Goal: Book appointment/travel/reservation

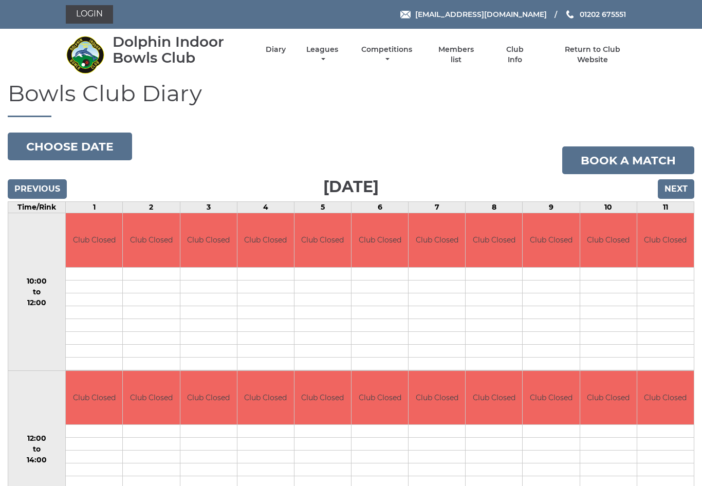
click at [678, 195] on input "Next" at bounding box center [676, 189] width 37 height 20
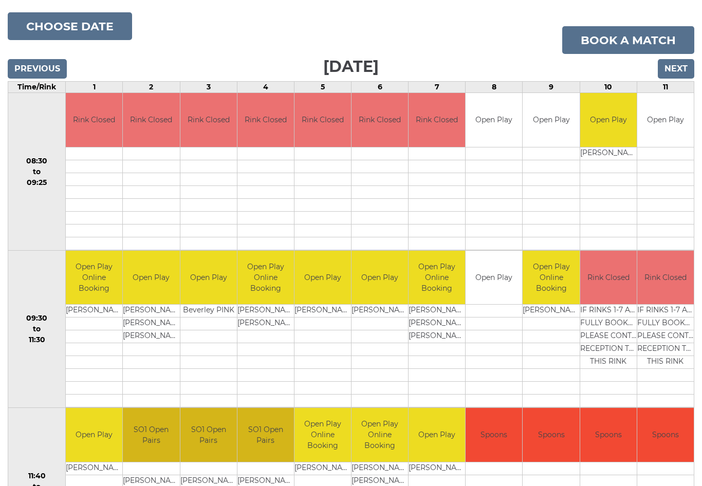
scroll to position [120, 0]
click at [675, 65] on input "Next" at bounding box center [676, 69] width 37 height 20
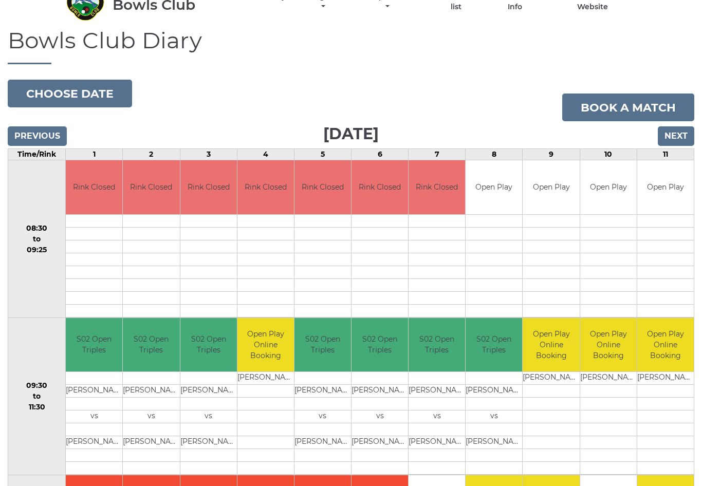
scroll to position [77, 0]
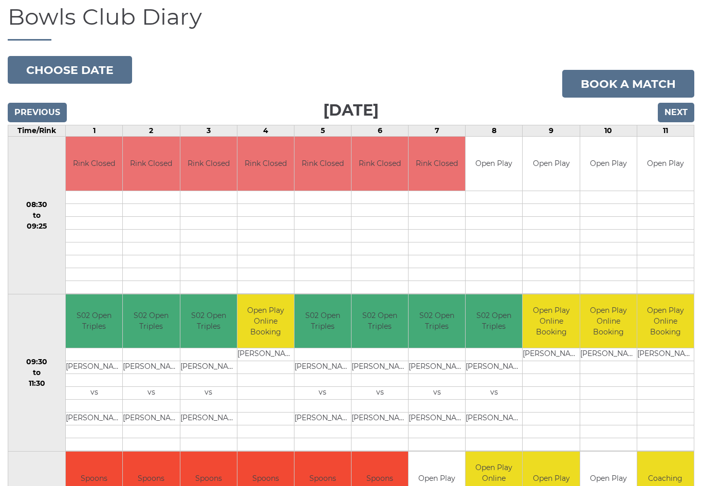
click at [683, 113] on input "Next" at bounding box center [676, 113] width 37 height 20
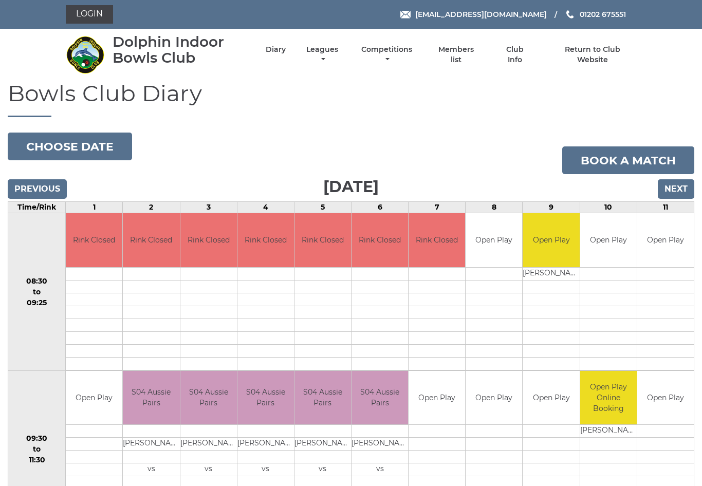
click at [678, 189] on input "Next" at bounding box center [676, 189] width 37 height 20
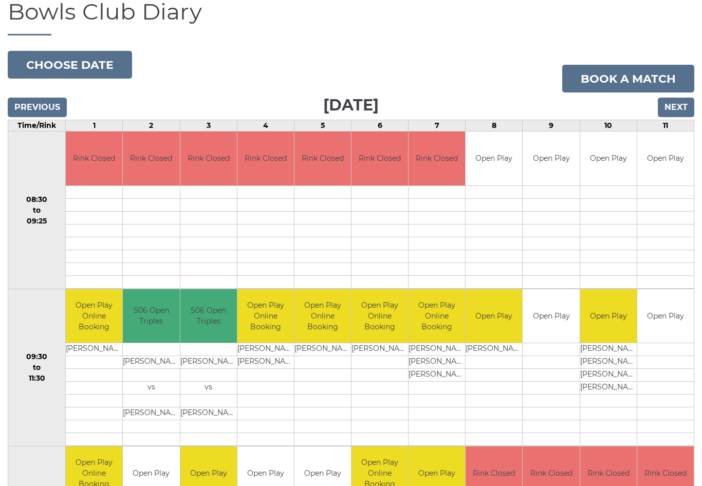
scroll to position [82, 0]
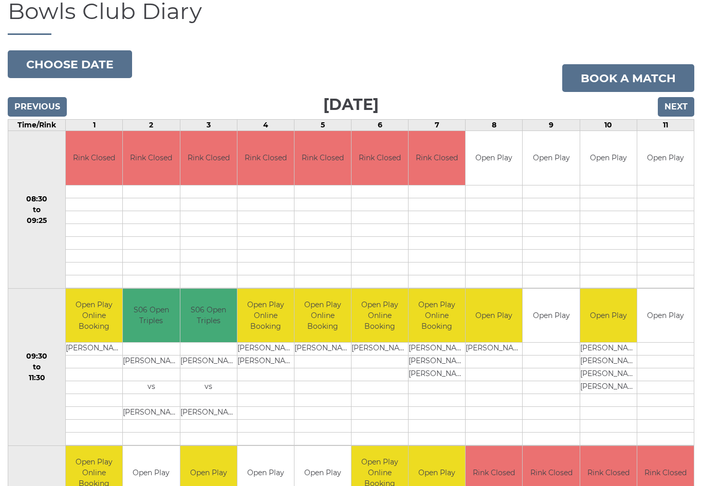
click at [681, 105] on input "Next" at bounding box center [676, 107] width 37 height 20
